Goal: Task Accomplishment & Management: Manage account settings

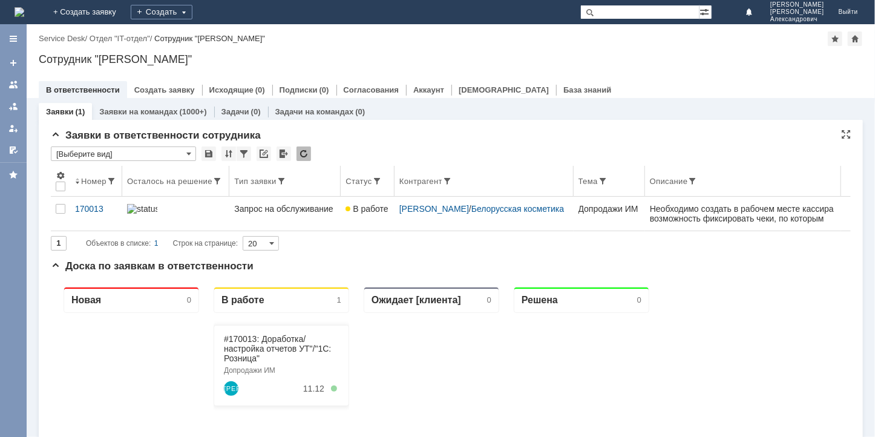
click at [146, 179] on div "Осталось на решение" at bounding box center [169, 181] width 85 height 9
click at [149, 180] on div "Осталось на решение" at bounding box center [169, 181] width 85 height 9
click at [283, 344] on link "#170013: Доработка/настройка отчетов УТ"/"1С: Розница"" at bounding box center [276, 347] width 107 height 29
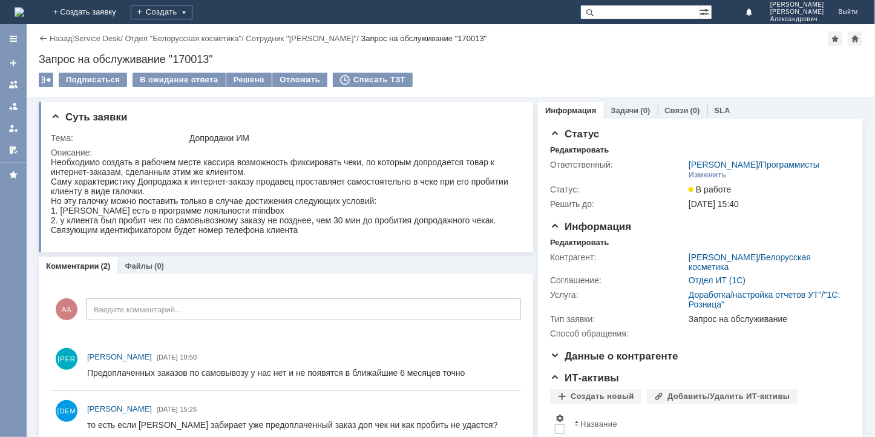
click at [43, 38] on div "Назад" at bounding box center [55, 38] width 33 height 9
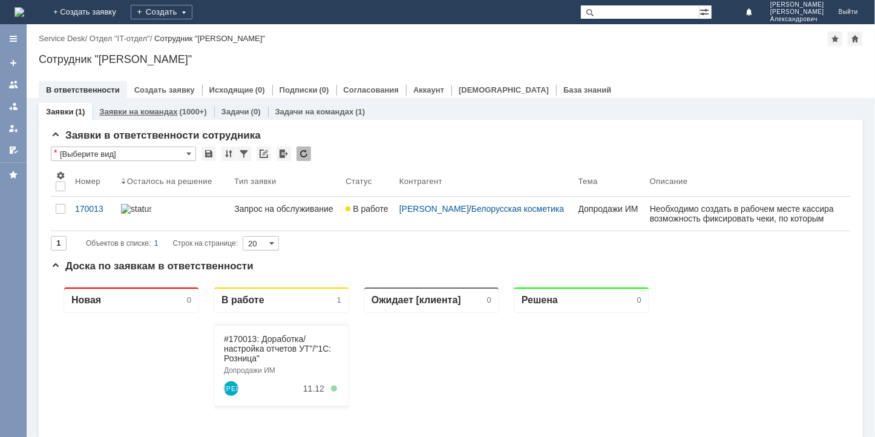
click at [185, 109] on div "(1000+)" at bounding box center [192, 111] width 27 height 9
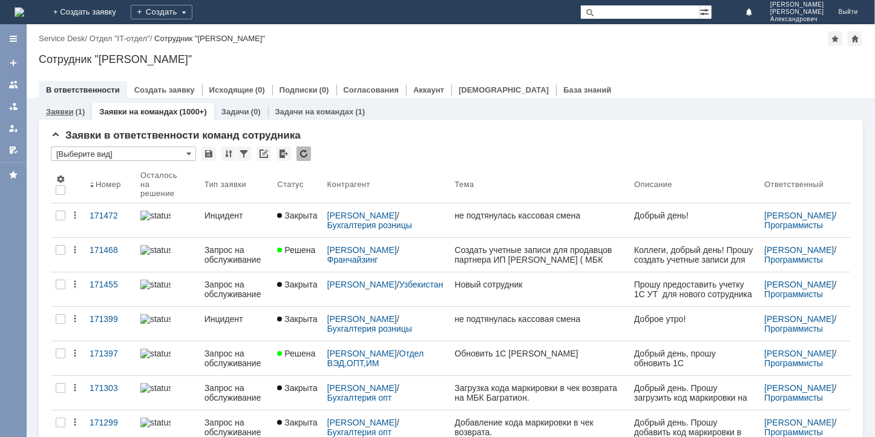
click at [67, 113] on link "Заявки" at bounding box center [59, 111] width 27 height 9
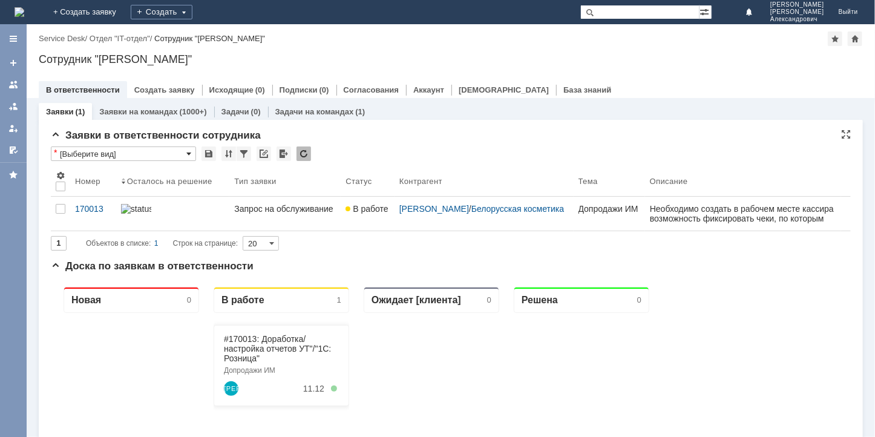
click at [189, 152] on span at bounding box center [188, 154] width 5 height 10
click at [83, 172] on span "[Выберите вид]" at bounding box center [124, 174] width 130 height 10
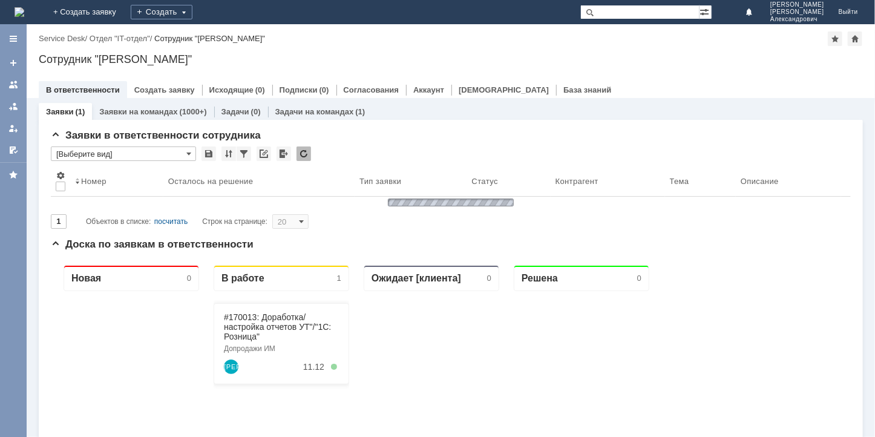
type input "[Выберите вид]"
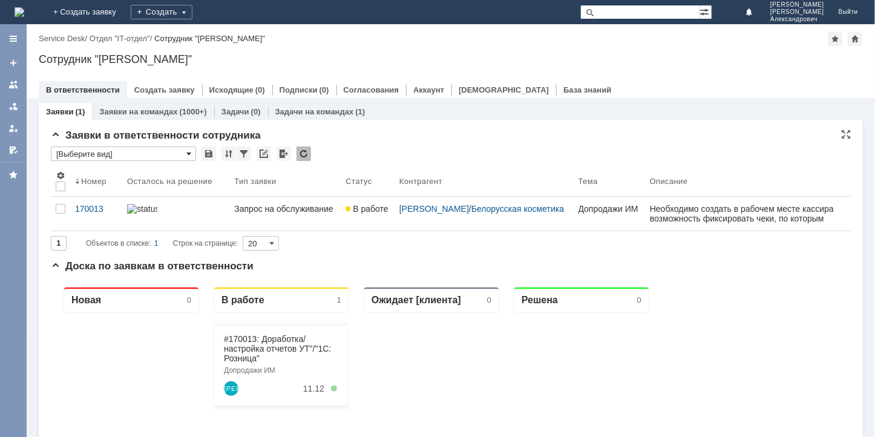
click at [188, 152] on span at bounding box center [188, 154] width 5 height 10
click at [460, 140] on div "Заявки в ответственности сотрудника" at bounding box center [451, 136] width 800 height 12
type input "[Выберите вид]"
click at [241, 154] on div at bounding box center [244, 153] width 15 height 15
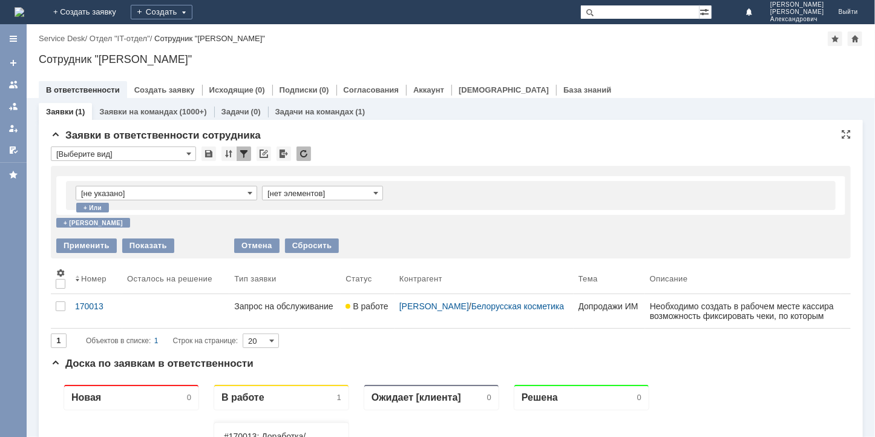
click at [241, 152] on div at bounding box center [244, 153] width 15 height 15
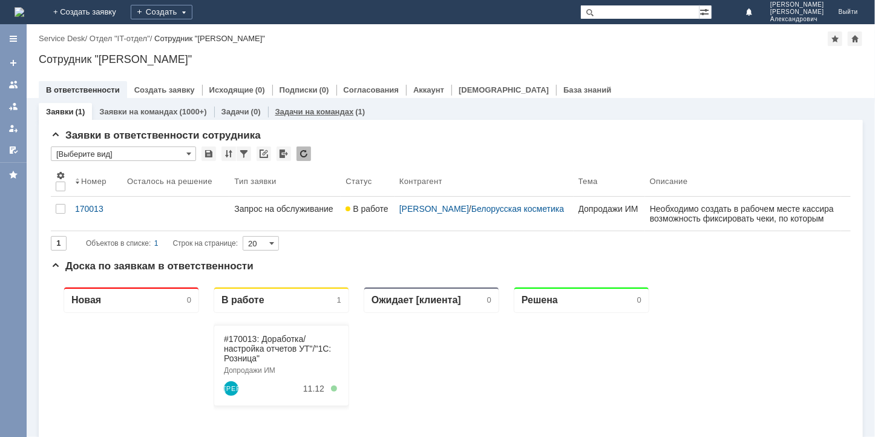
click at [289, 112] on link "Задачи на командах" at bounding box center [314, 111] width 79 height 9
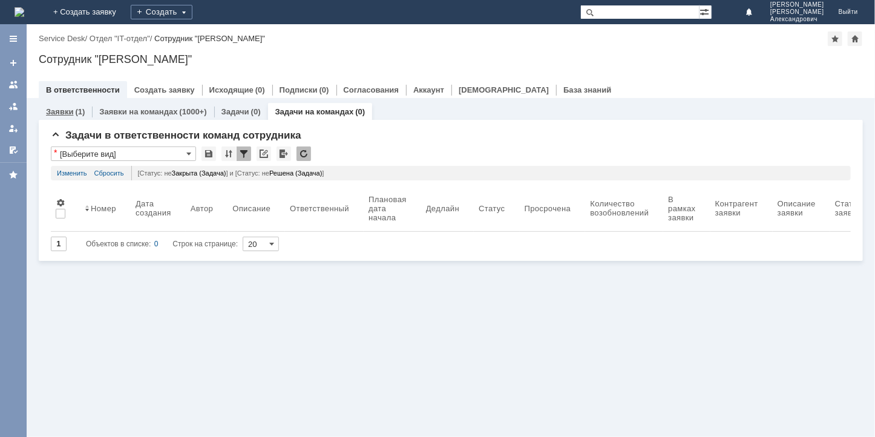
click at [64, 108] on link "Заявки" at bounding box center [59, 111] width 27 height 9
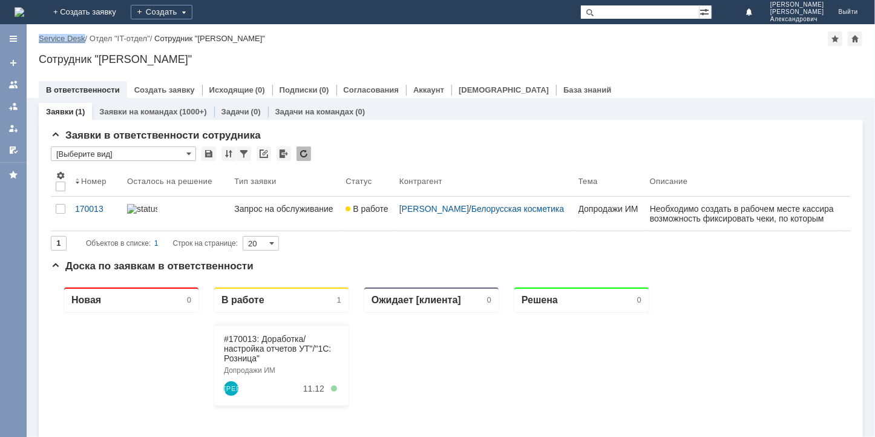
drag, startPoint x: 34, startPoint y: 35, endPoint x: 82, endPoint y: 36, distance: 47.8
click at [82, 36] on div "Назад | Service Desk / Отдел "IT-отдел" / Сотрудник "Алфёров Алексей Александро…" at bounding box center [451, 61] width 849 height 74
copy link "Service Desk"
click at [246, 151] on div at bounding box center [244, 153] width 15 height 15
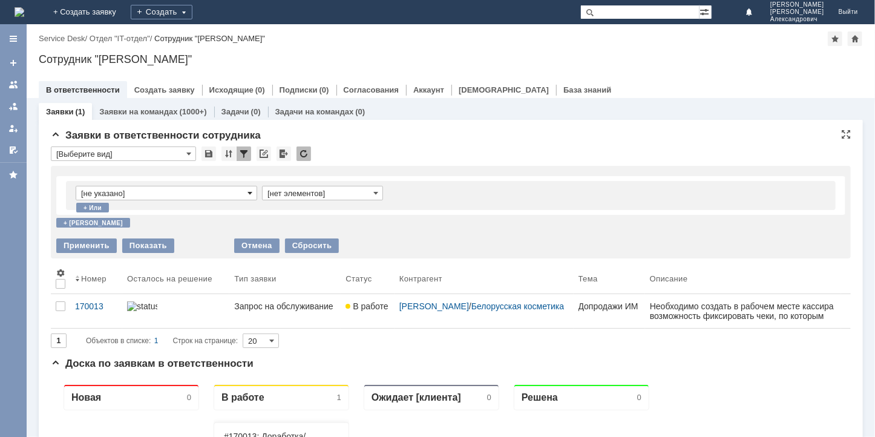
click at [251, 193] on span at bounding box center [250, 193] width 5 height 10
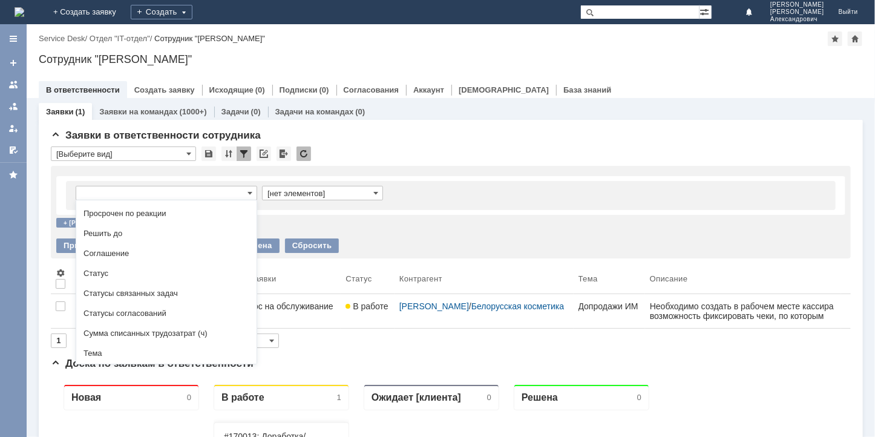
scroll to position [303, 0]
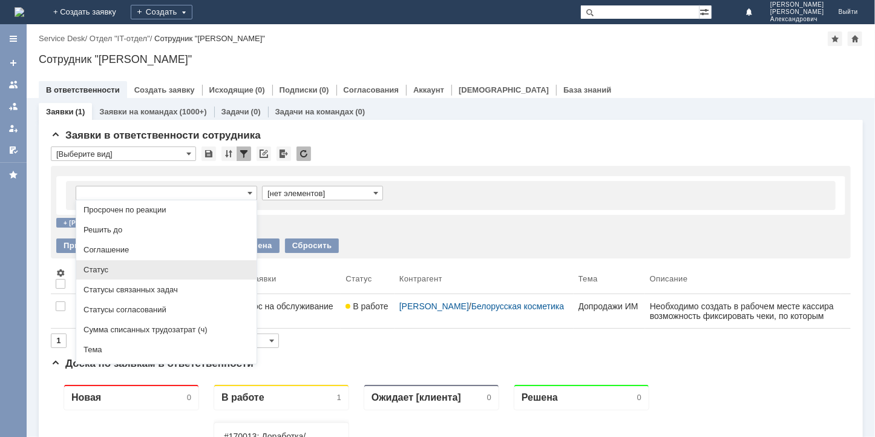
click at [120, 275] on span "Статус" at bounding box center [167, 270] width 166 height 10
type input "Статус"
type input "содержит"
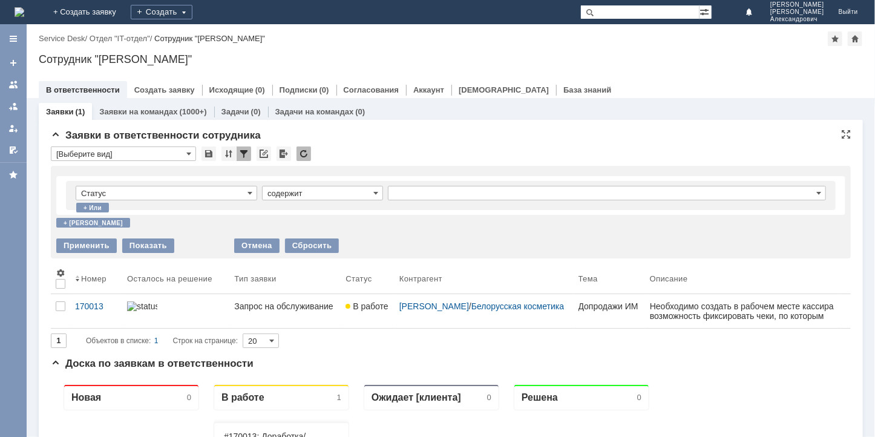
type input "Статус"
click at [375, 194] on span at bounding box center [375, 193] width 5 height 10
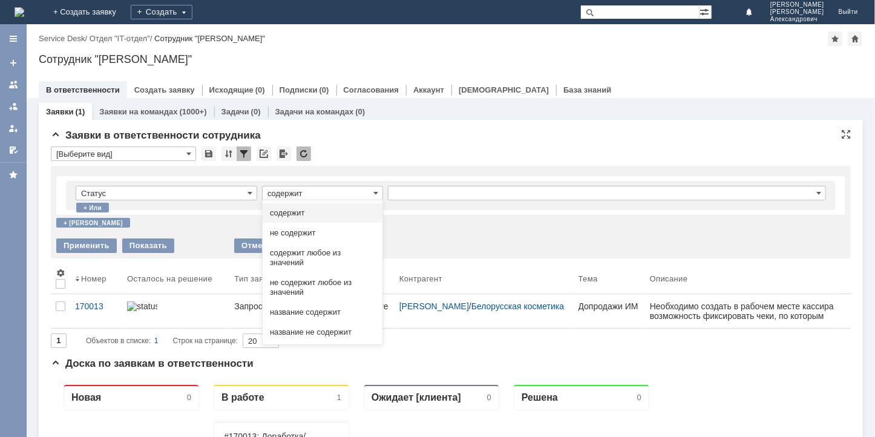
drag, startPoint x: 306, startPoint y: 229, endPoint x: 392, endPoint y: 203, distance: 90.4
click at [306, 229] on span "не содержит" at bounding box center [322, 233] width 105 height 10
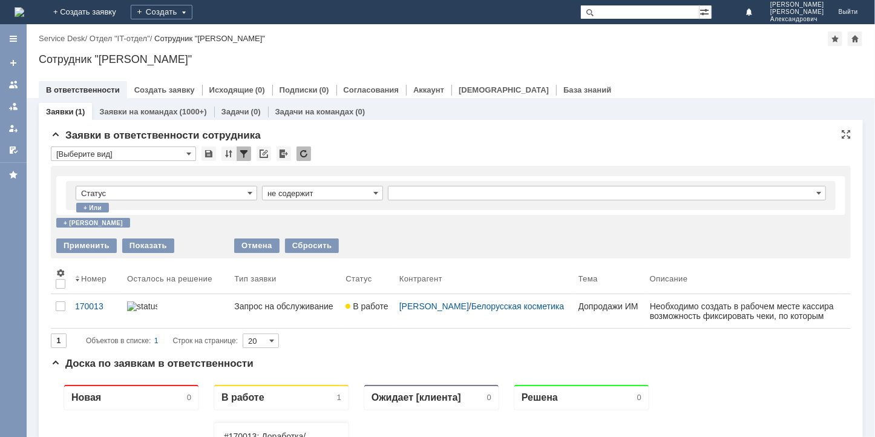
click at [424, 189] on input "text" at bounding box center [607, 193] width 438 height 15
type input "не содержит"
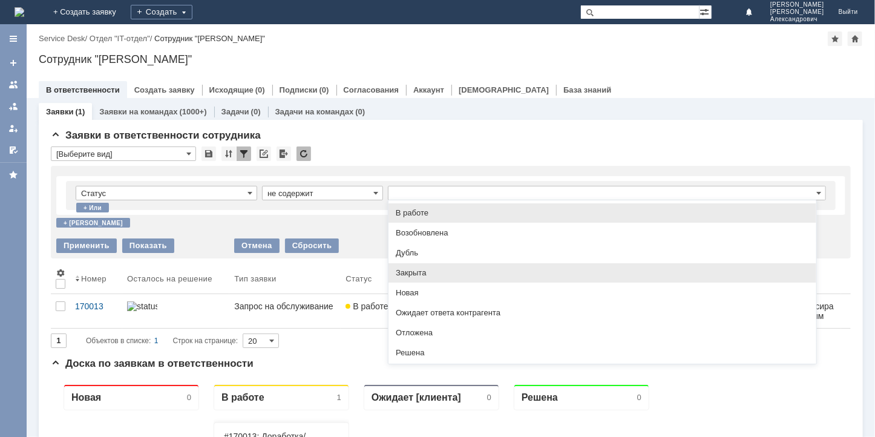
click at [410, 271] on span "Закрыта" at bounding box center [602, 273] width 413 height 10
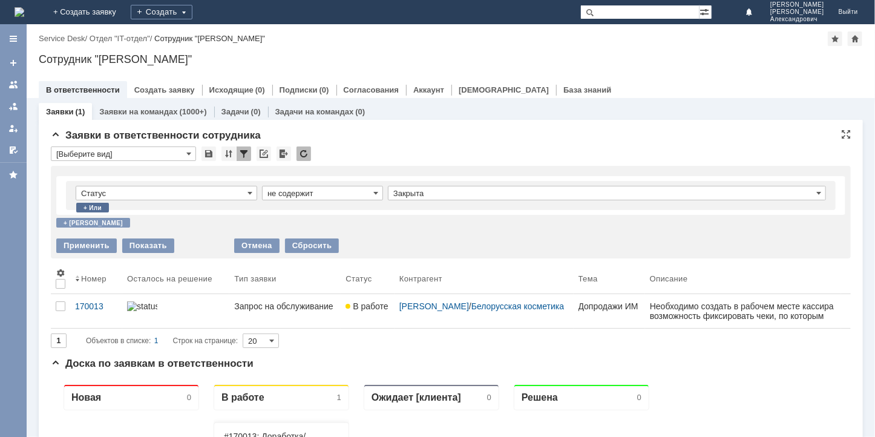
type input "Закрыта"
click at [68, 222] on div "+ и" at bounding box center [93, 223] width 74 height 10
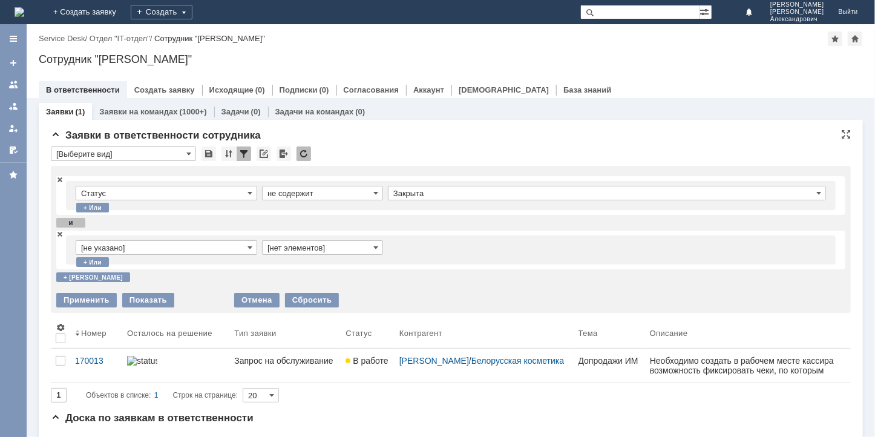
click at [252, 246] on input "[не указано]" at bounding box center [167, 247] width 182 height 15
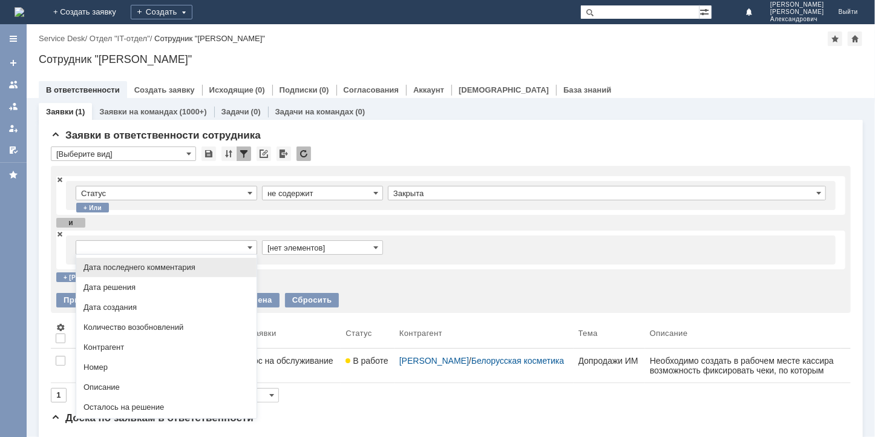
scroll to position [242, 0]
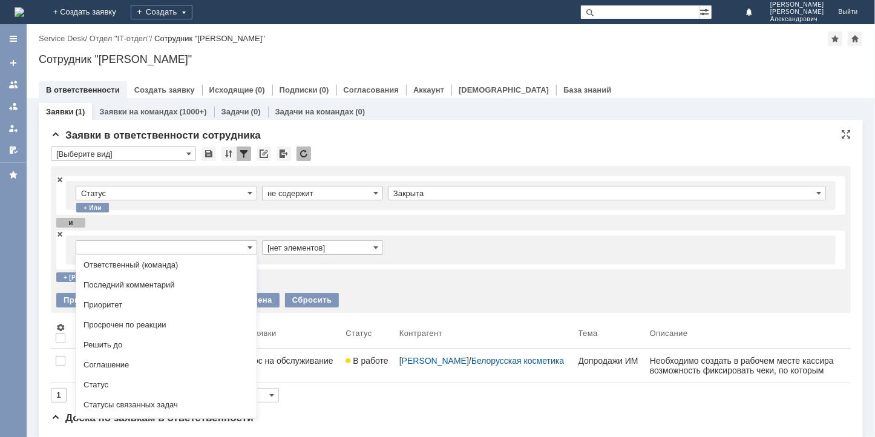
click at [96, 390] on span "Статус" at bounding box center [167, 385] width 166 height 10
type input "Статус"
type input "содержит"
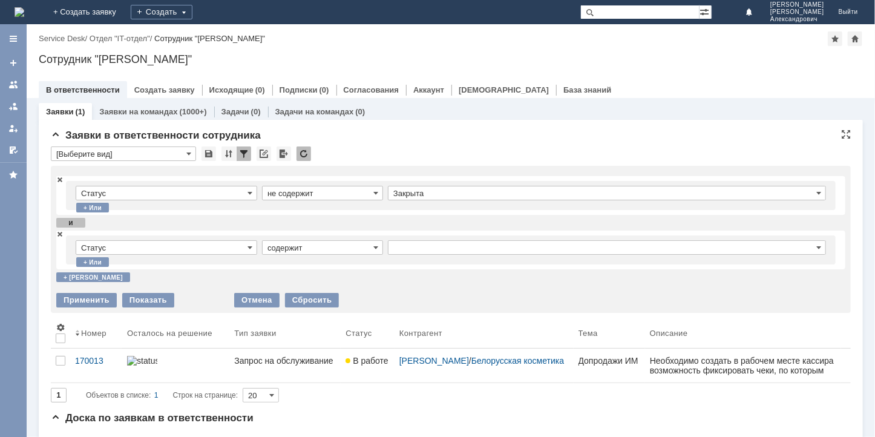
type input "Статус"
click at [376, 248] on span at bounding box center [375, 248] width 5 height 10
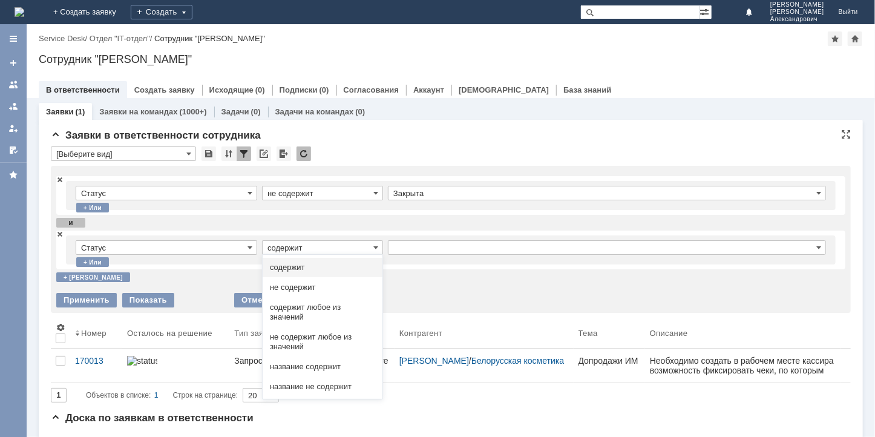
drag, startPoint x: 298, startPoint y: 284, endPoint x: 382, endPoint y: 276, distance: 85.1
click at [299, 284] on span "не содержит" at bounding box center [322, 288] width 105 height 10
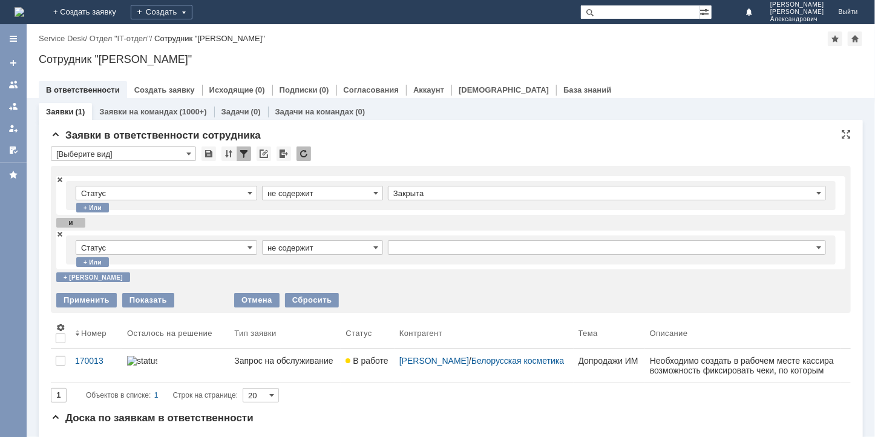
type input "не содержит"
click at [413, 245] on input "text" at bounding box center [607, 247] width 438 height 15
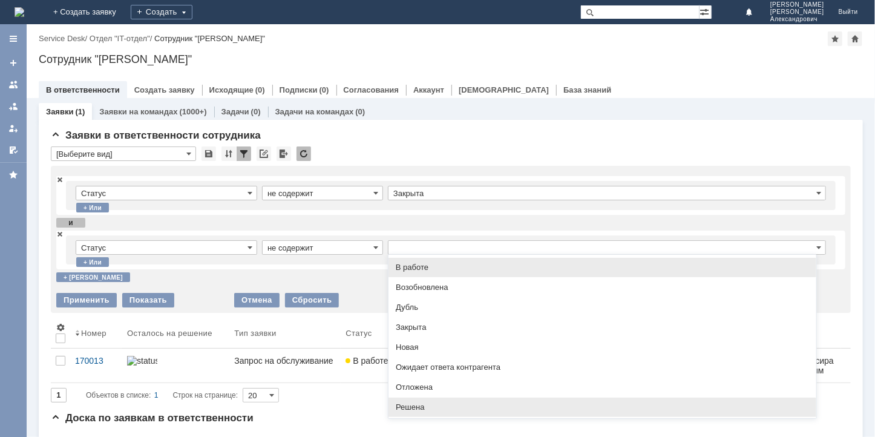
click at [410, 404] on span "Решена" at bounding box center [602, 407] width 413 height 10
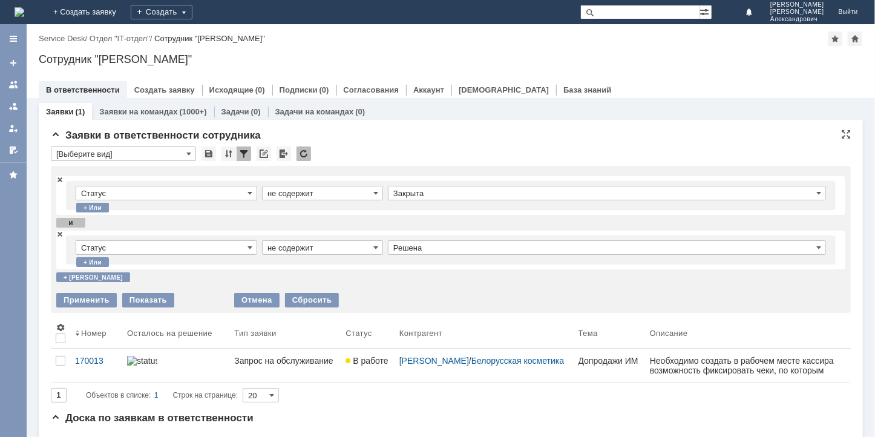
type input "Решена"
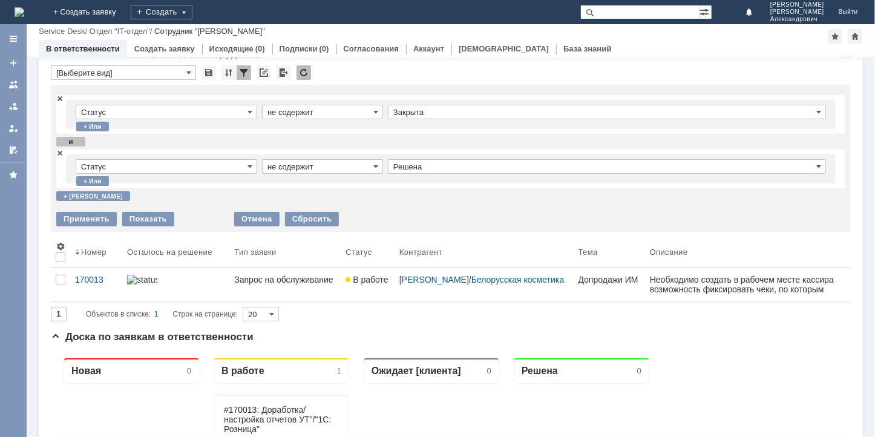
scroll to position [61, 0]
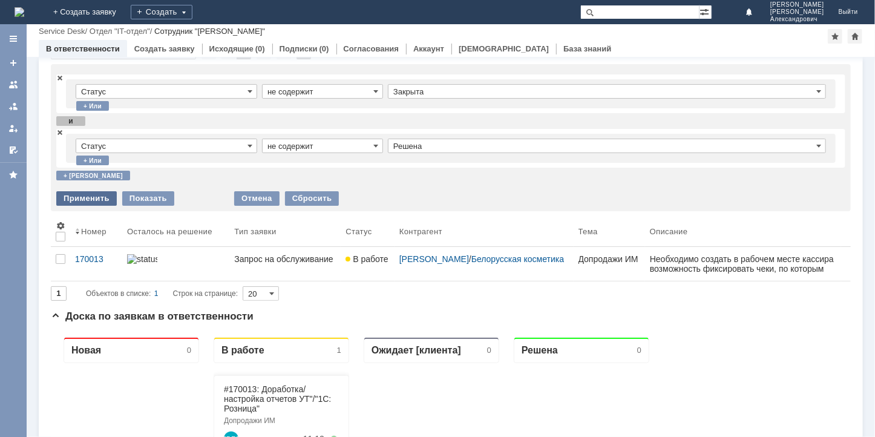
click at [88, 195] on div "Применить" at bounding box center [86, 198] width 61 height 15
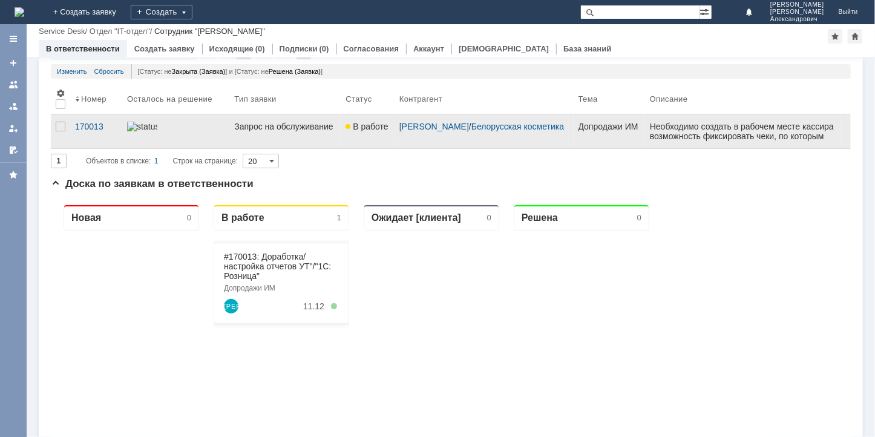
scroll to position [0, 0]
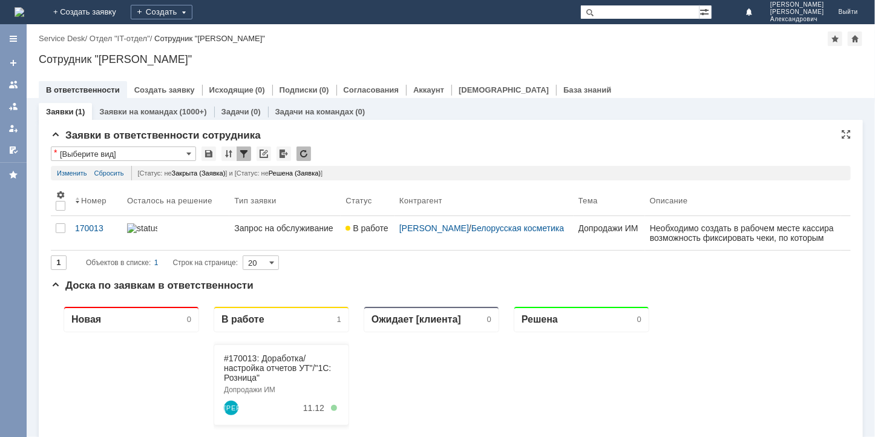
click at [240, 152] on div at bounding box center [244, 153] width 15 height 15
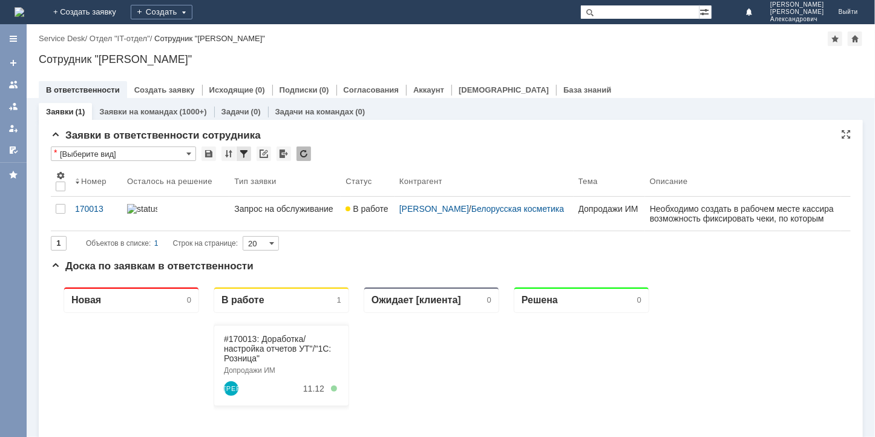
click at [241, 153] on div at bounding box center [244, 153] width 15 height 15
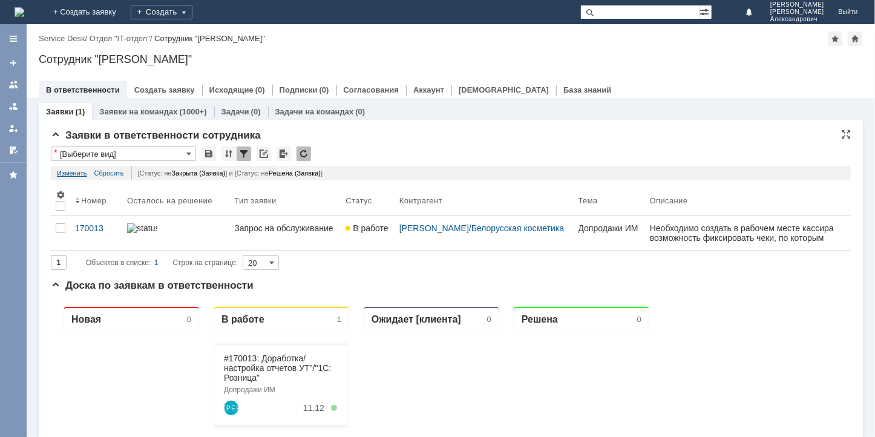
click at [77, 174] on link "Изменить" at bounding box center [72, 173] width 30 height 15
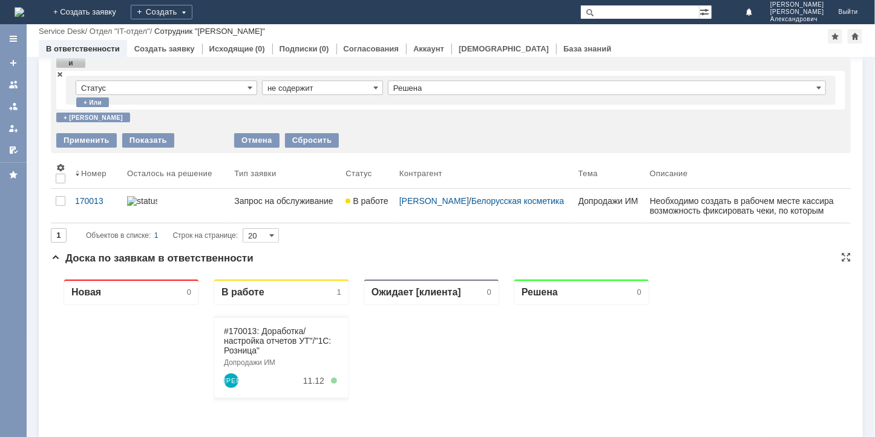
scroll to position [121, 0]
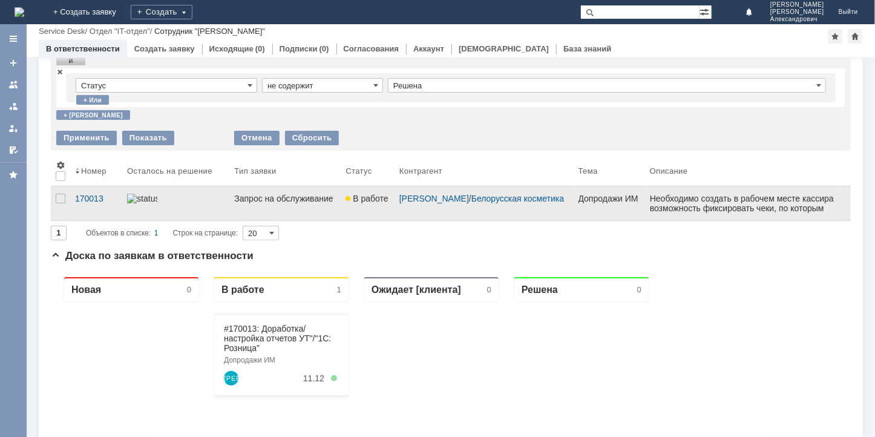
click at [142, 197] on img at bounding box center [142, 199] width 30 height 10
